Goal: Information Seeking & Learning: Compare options

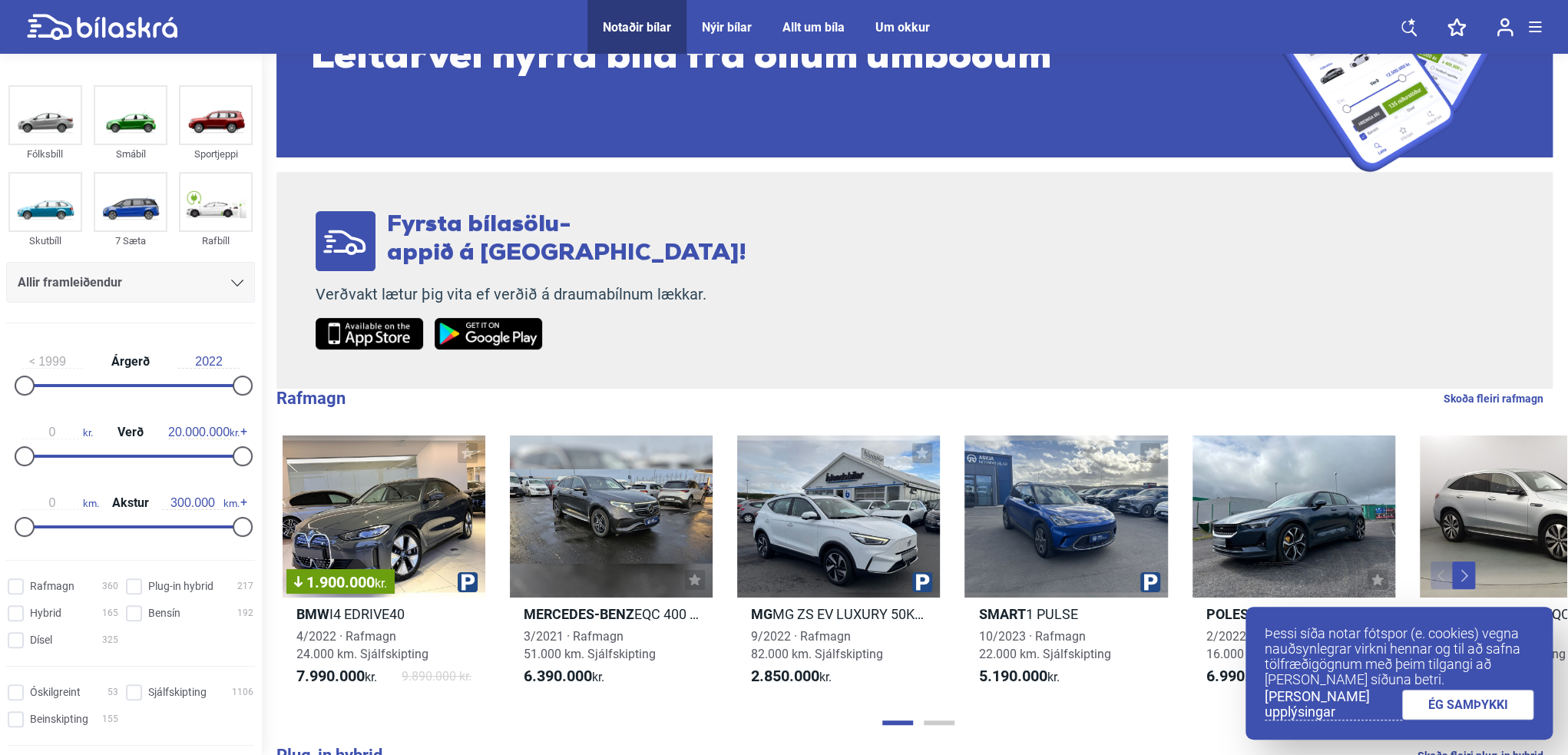
scroll to position [154, 0]
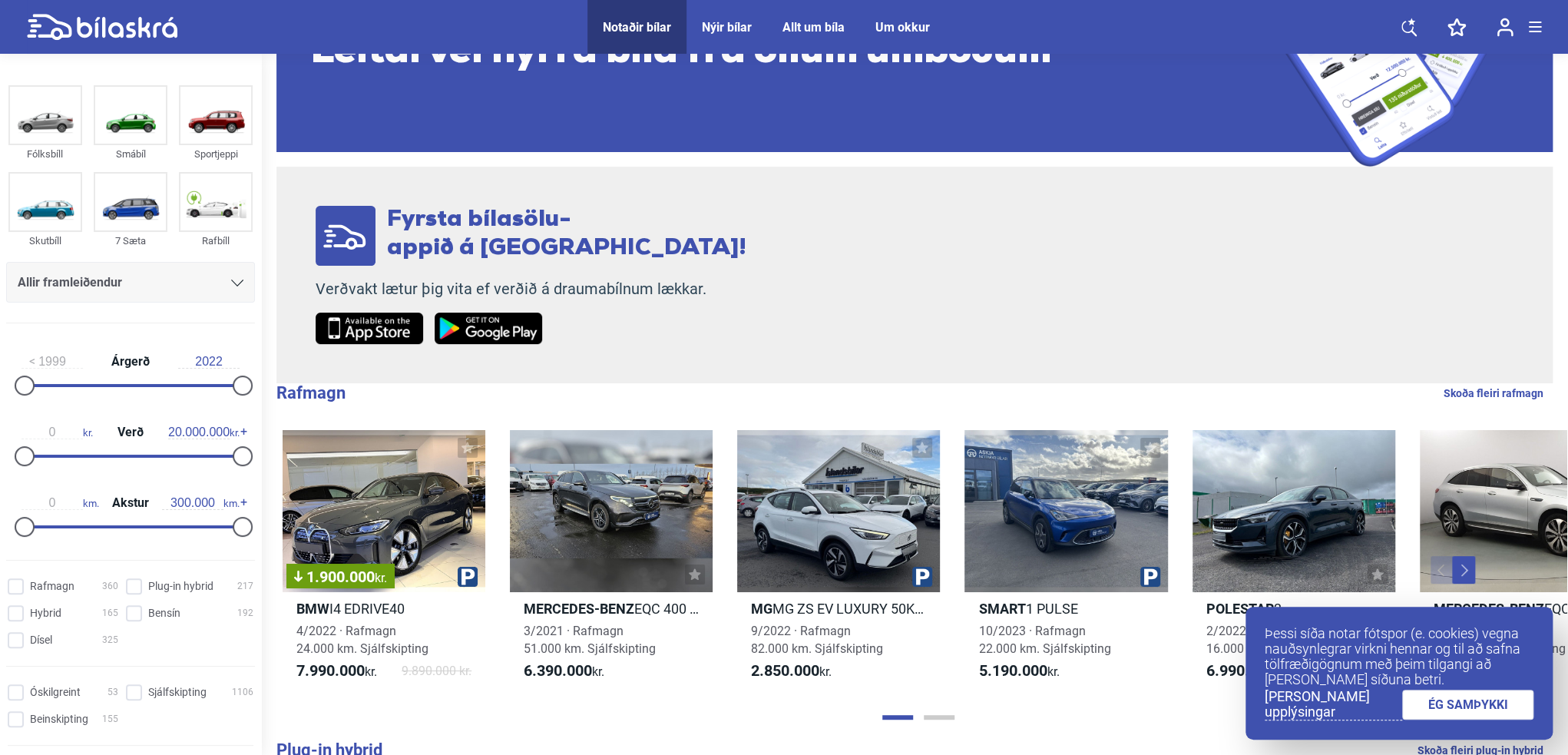
click at [140, 295] on div "Allir framleiðendur" at bounding box center [130, 282] width 249 height 41
click at [145, 283] on div "Allir framleiðendur" at bounding box center [130, 283] width 226 height 22
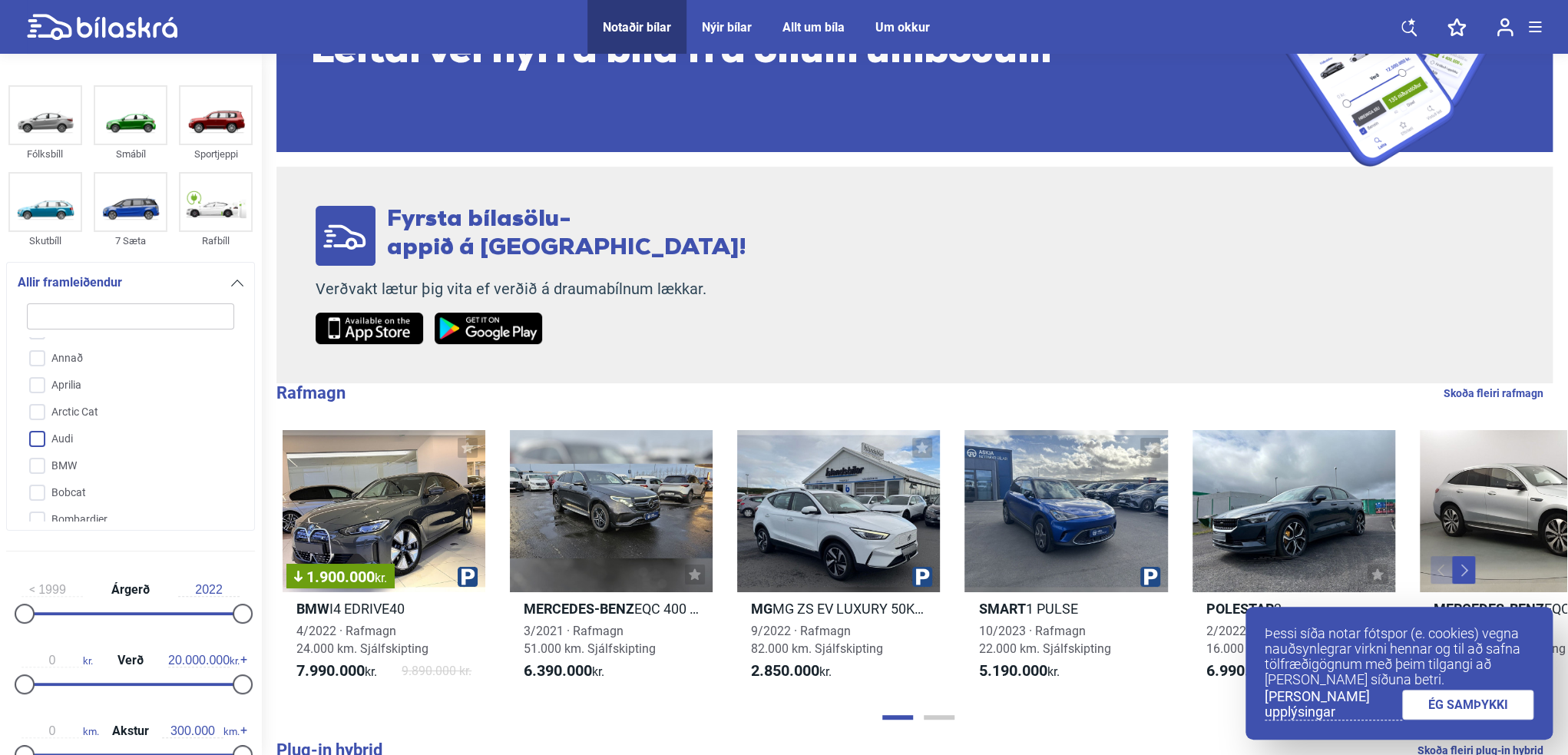
click at [55, 436] on input "Audi" at bounding box center [120, 440] width 209 height 27
checkbox input "true"
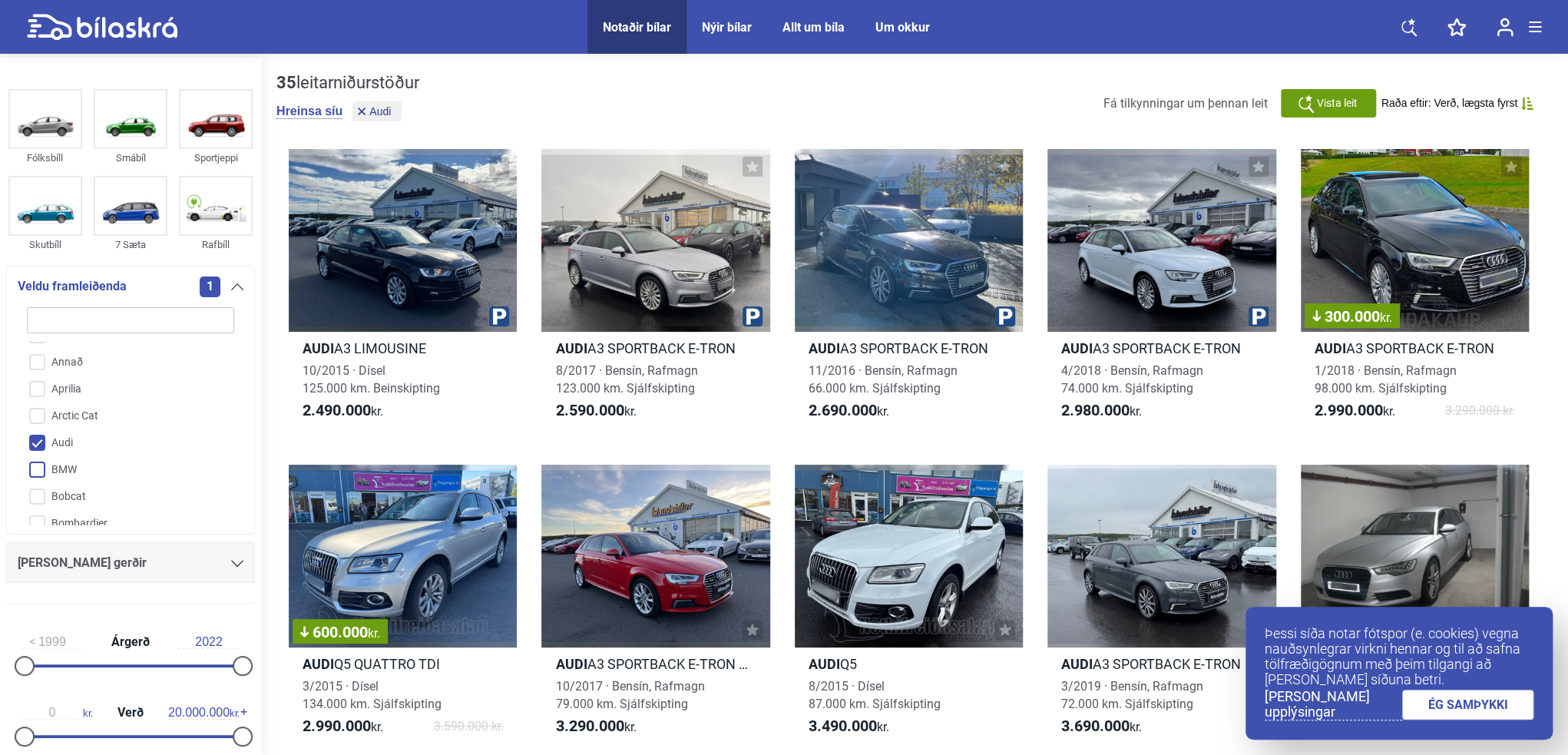
click at [42, 466] on input "BMW" at bounding box center [120, 470] width 209 height 27
checkbox input "true"
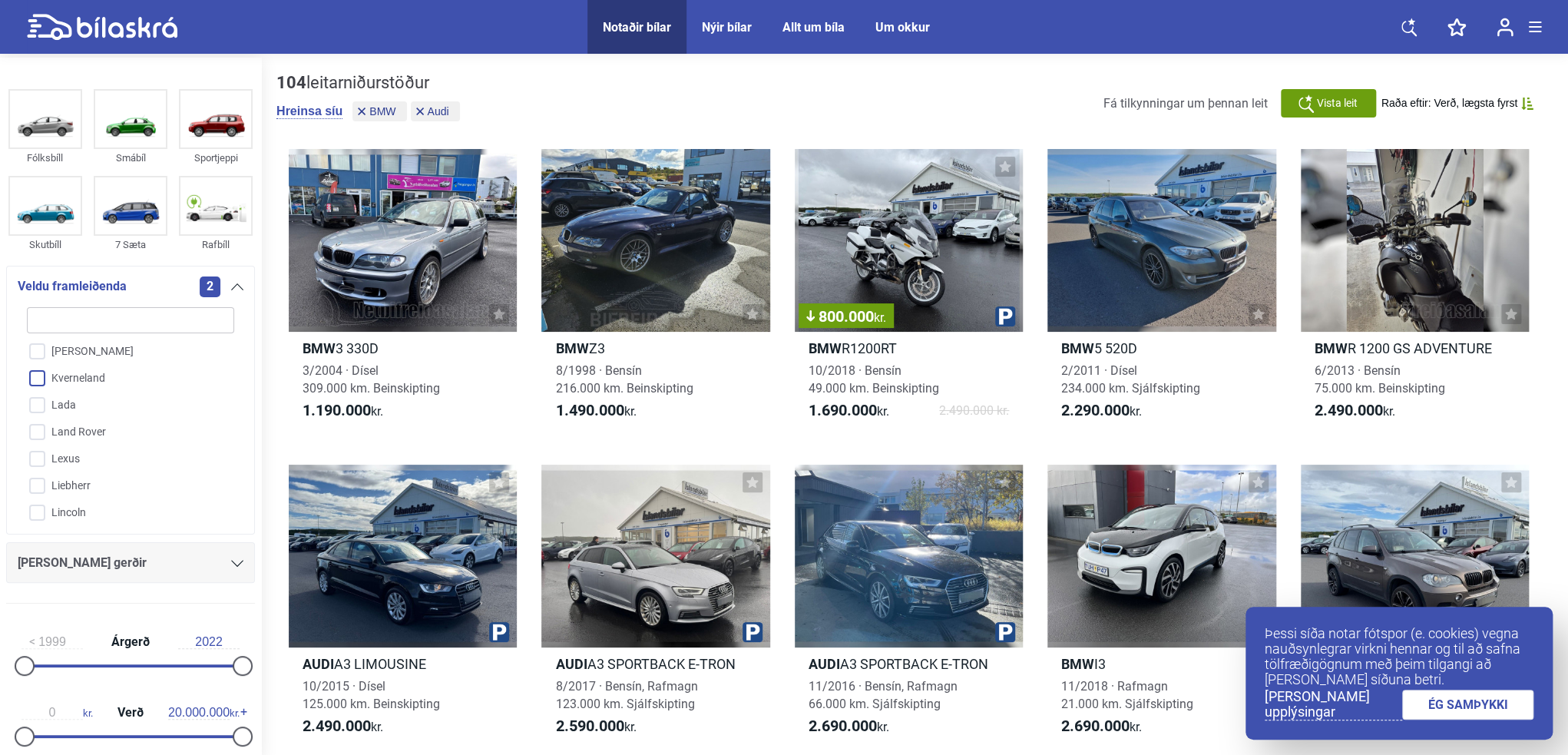
scroll to position [1966, 0]
click at [100, 451] on input "Lexus" at bounding box center [120, 459] width 209 height 27
checkbox input "true"
click at [72, 429] on input "Mercedes-Benz" at bounding box center [120, 441] width 209 height 27
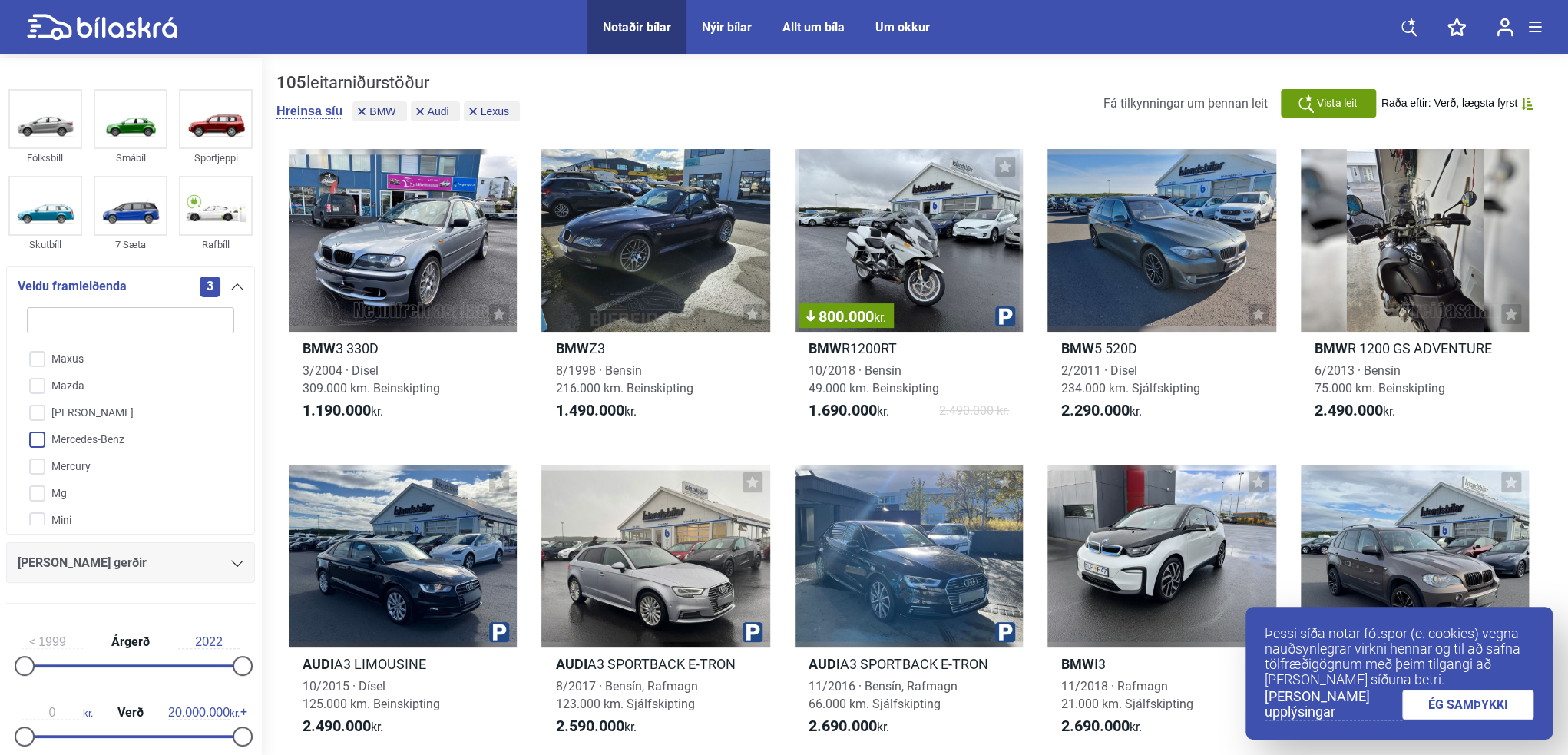
checkbox input "true"
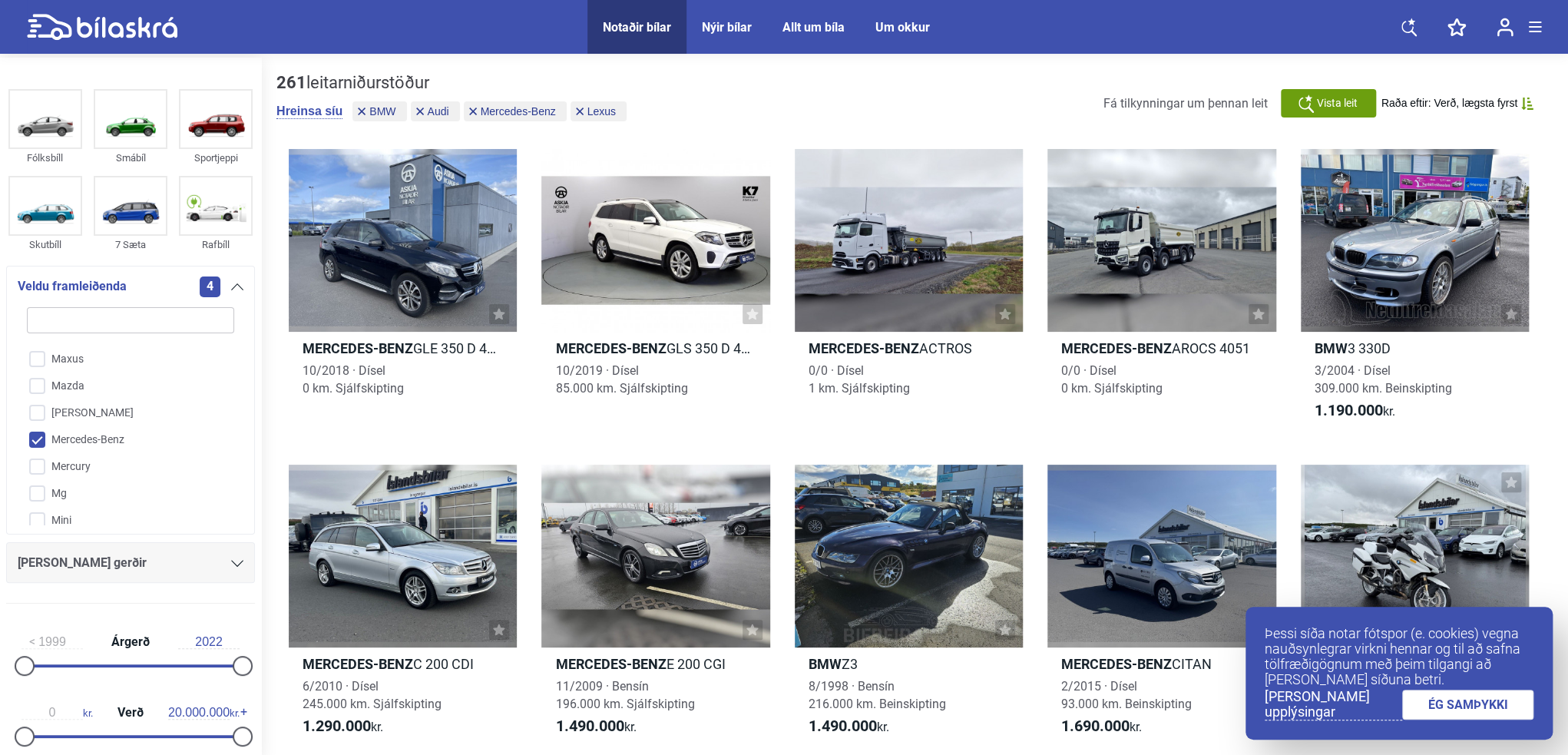
click at [233, 279] on div "4" at bounding box center [222, 287] width 43 height 21
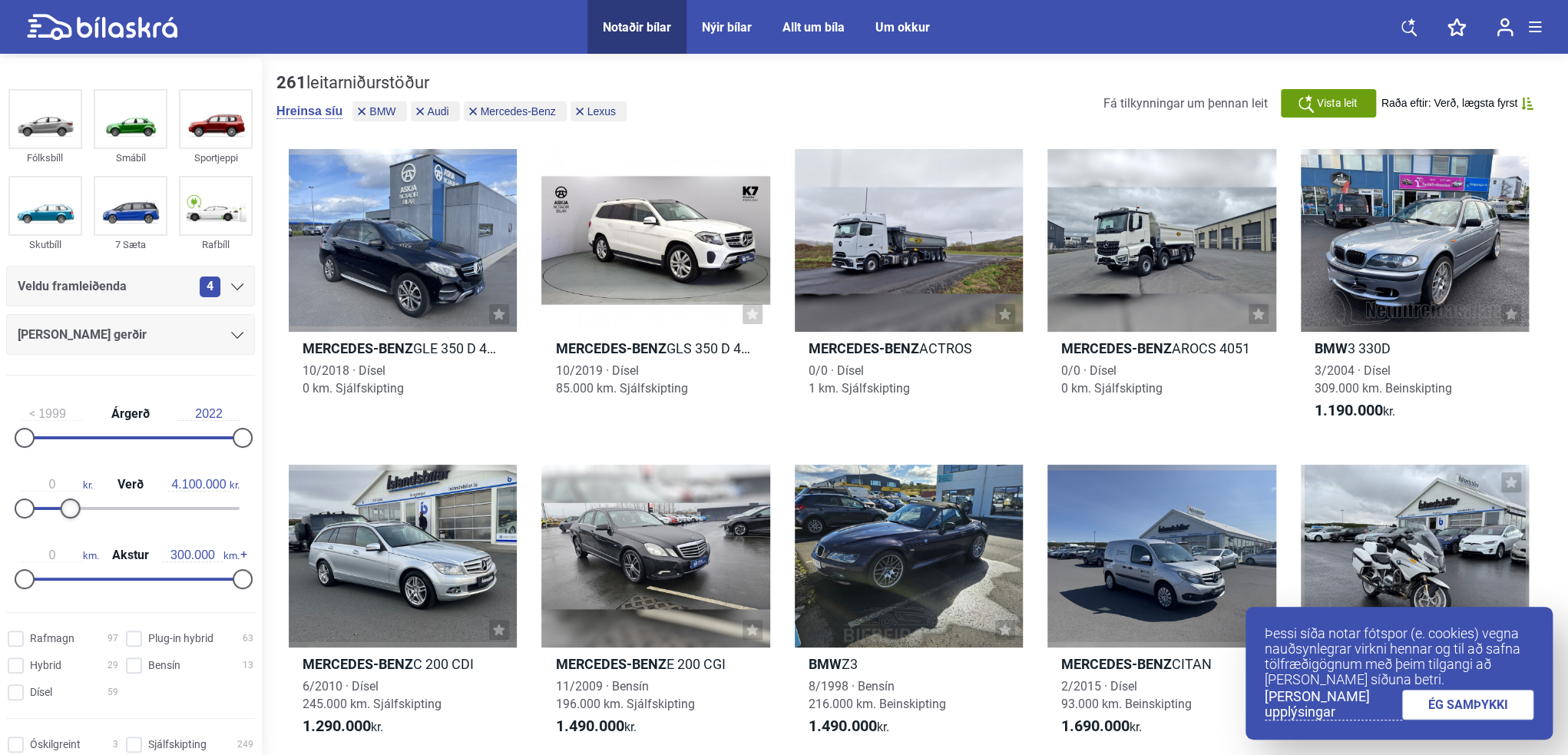
type input "4.000.000"
drag, startPoint x: 235, startPoint y: 502, endPoint x: 64, endPoint y: 528, distance: 173.0
click at [64, 528] on div "1999 Árgerð 2022 0 kr. Verð 4.000.000 kr. 0 km. Akstur 300.000 km." at bounding box center [130, 493] width 261 height 212
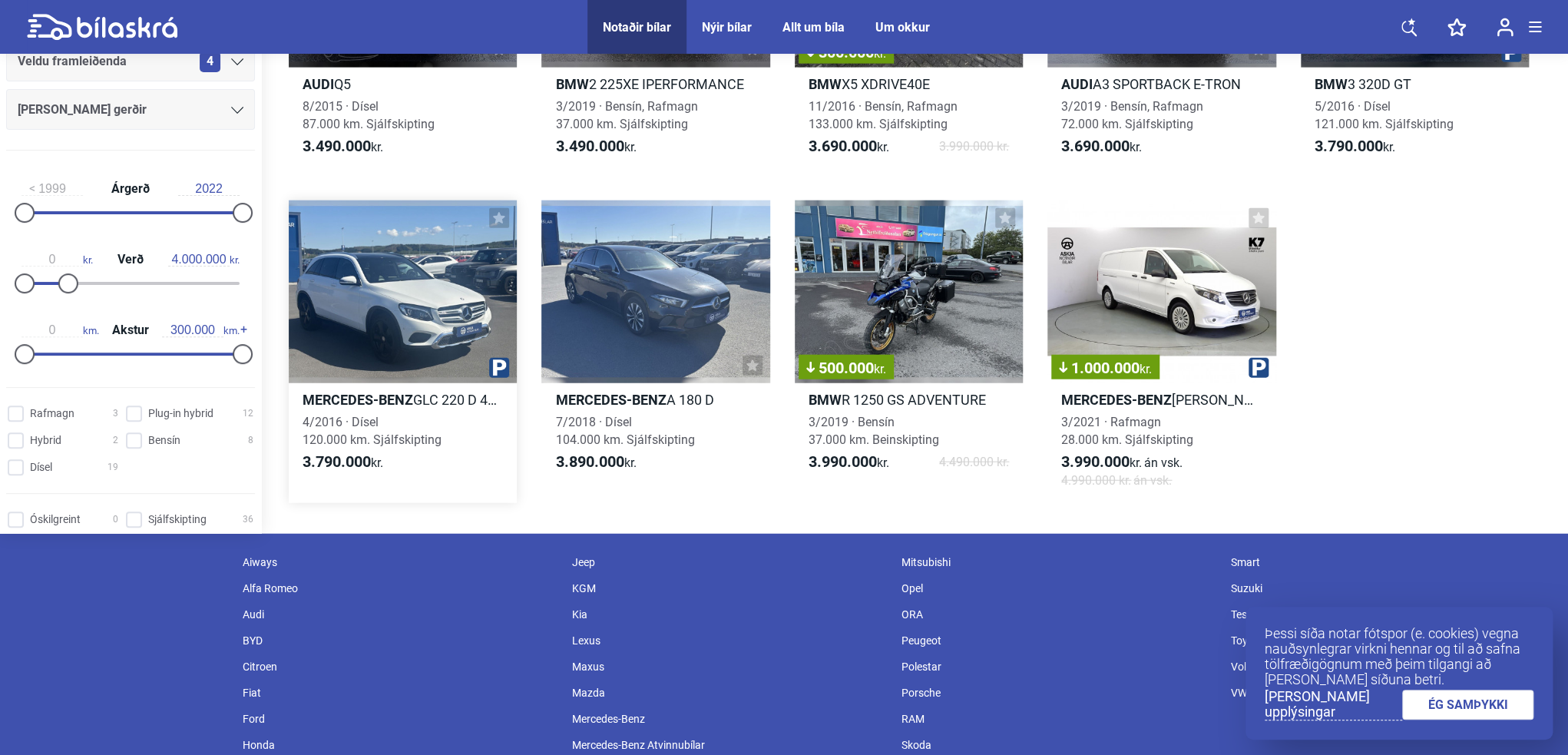
scroll to position [2570, 0]
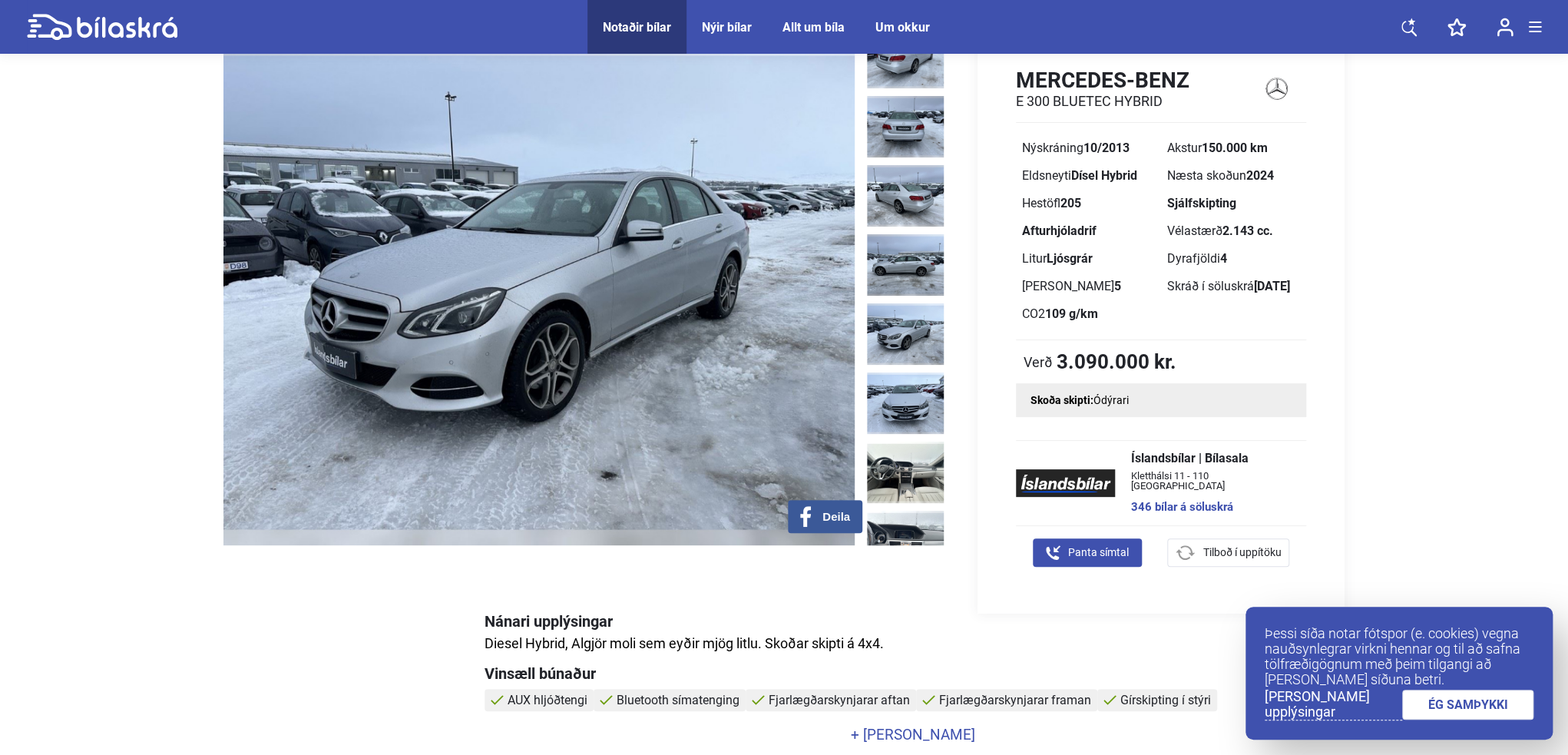
scroll to position [154, 0]
